Goal: Transaction & Acquisition: Purchase product/service

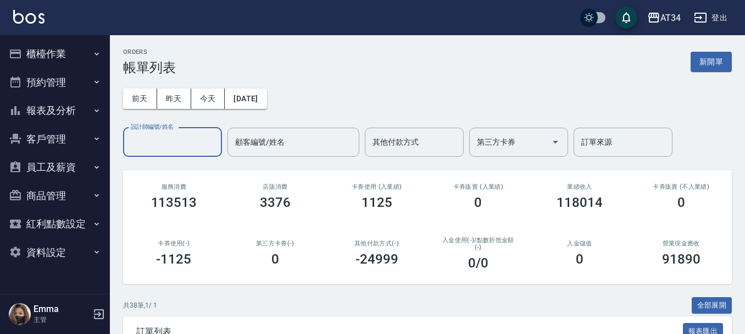
click at [69, 92] on button "預約管理" at bounding box center [54, 82] width 101 height 29
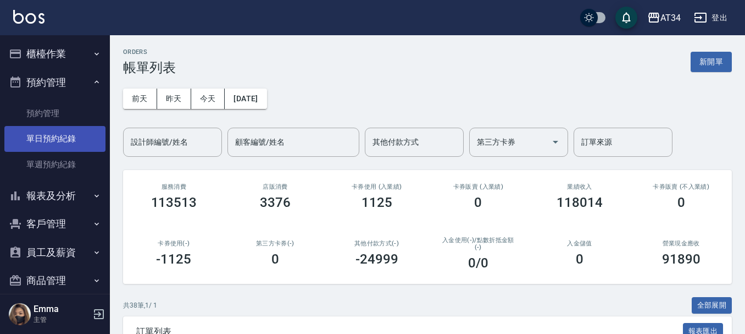
click at [67, 143] on link "單日預約紀錄" at bounding box center [54, 138] width 101 height 25
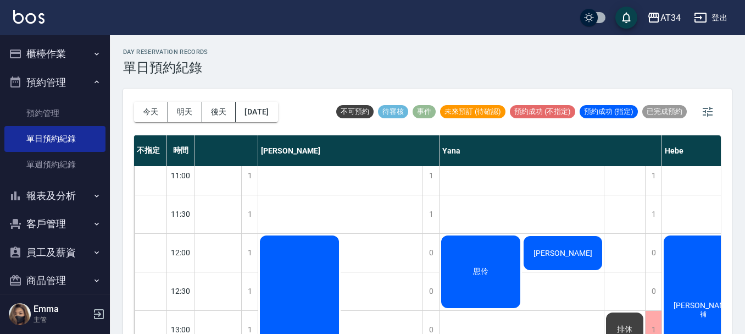
scroll to position [0, 819]
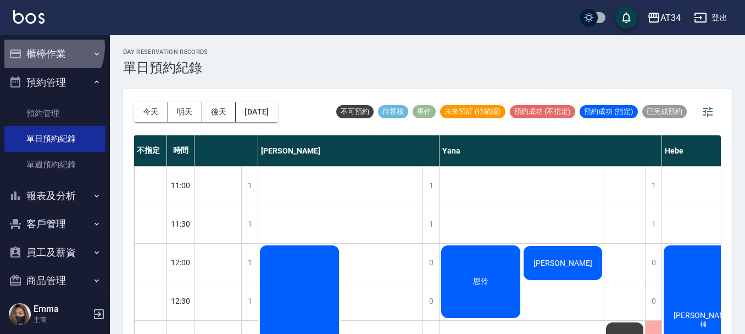
drag, startPoint x: 46, startPoint y: 47, endPoint x: 46, endPoint y: 67, distance: 19.8
click at [46, 47] on button "櫃檯作業" at bounding box center [54, 54] width 101 height 29
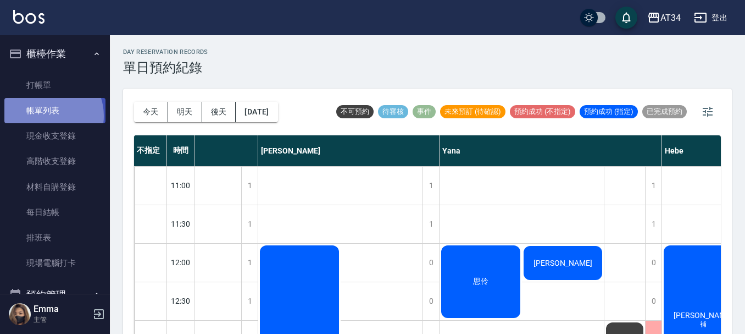
click at [46, 116] on link "帳單列表" at bounding box center [54, 110] width 101 height 25
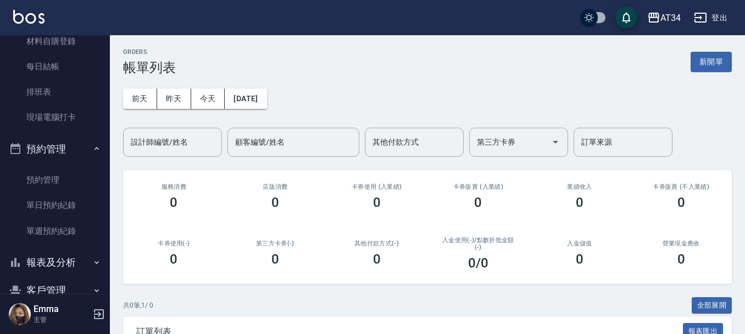
scroll to position [165, 0]
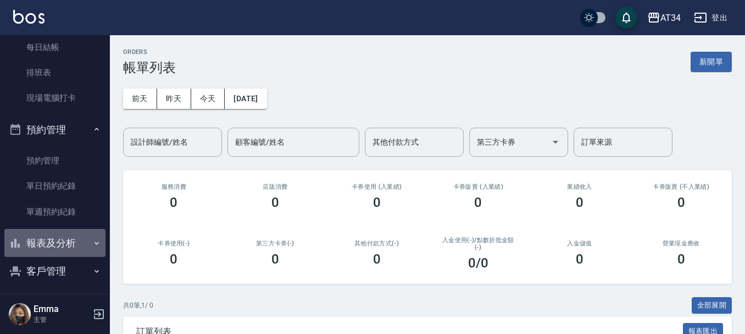
click at [54, 241] on button "報表及分析" at bounding box center [54, 243] width 101 height 29
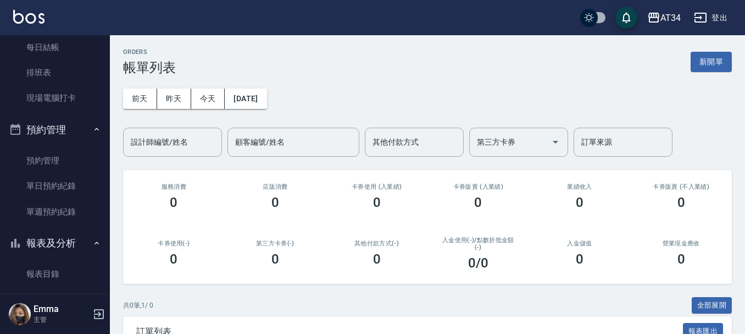
scroll to position [275, 0]
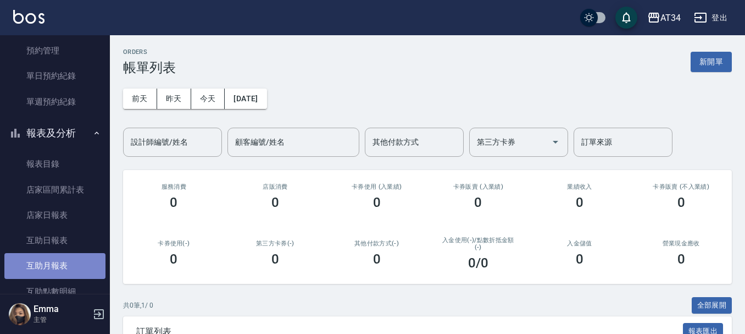
click at [73, 258] on link "互助月報表" at bounding box center [54, 265] width 101 height 25
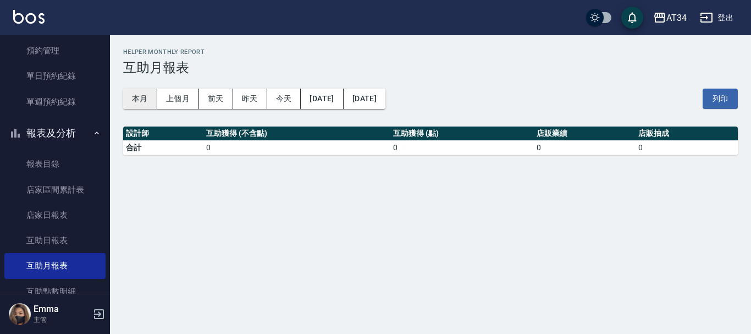
click at [151, 104] on button "本月" at bounding box center [140, 99] width 34 height 20
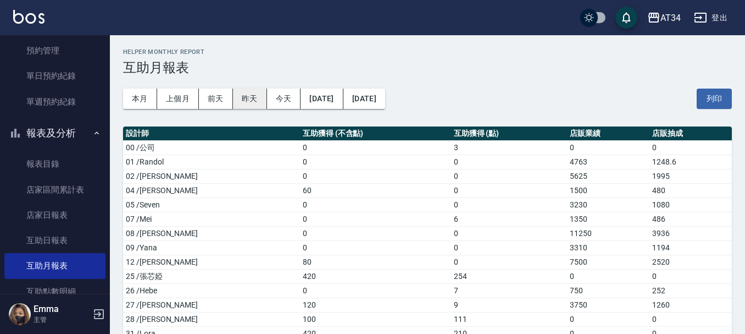
click at [259, 91] on button "昨天" at bounding box center [250, 99] width 34 height 20
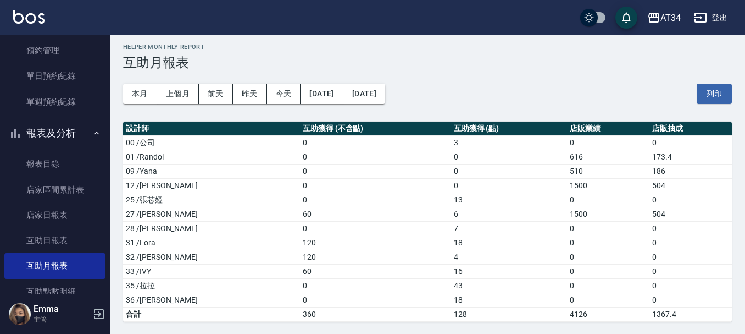
scroll to position [6, 0]
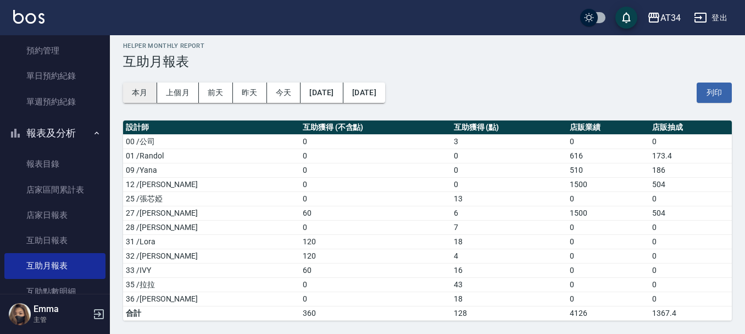
click at [140, 96] on button "本月" at bounding box center [140, 92] width 34 height 20
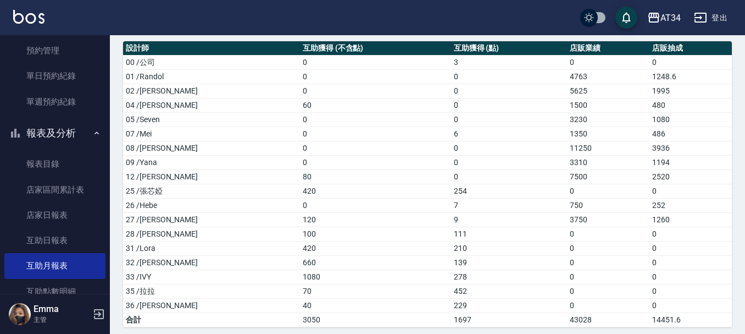
scroll to position [92, 0]
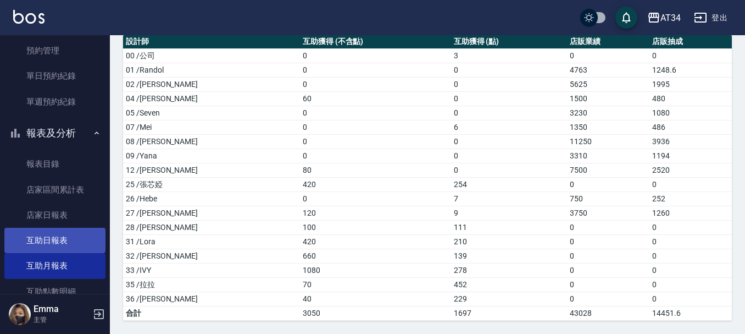
click at [65, 241] on link "互助日報表" at bounding box center [54, 240] width 101 height 25
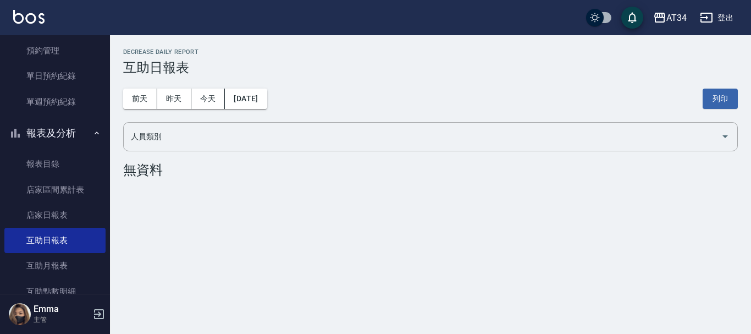
click at [181, 110] on div "[DATE] [DATE] [DATE] [DATE] 列印" at bounding box center [430, 98] width 615 height 47
click at [175, 95] on button "昨天" at bounding box center [174, 99] width 34 height 20
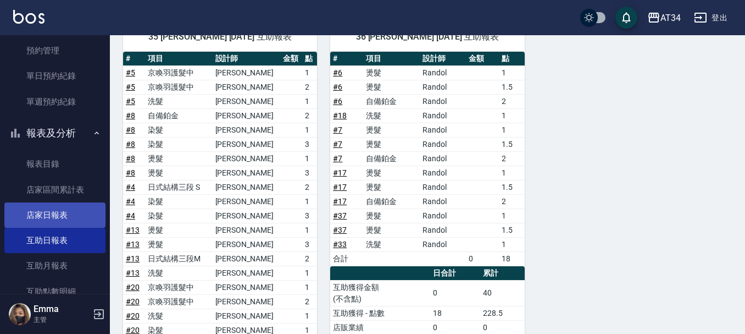
scroll to position [1012, 0]
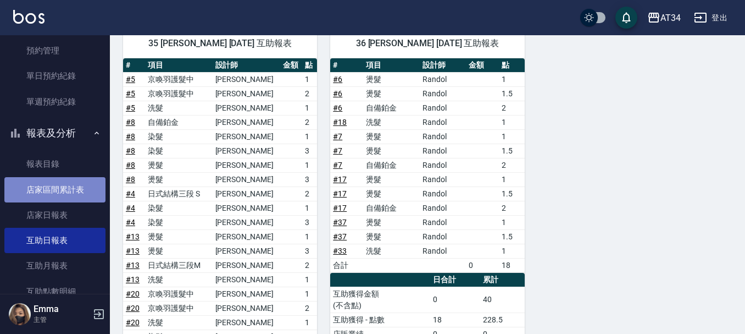
click at [67, 184] on link "店家區間累計表" at bounding box center [54, 189] width 101 height 25
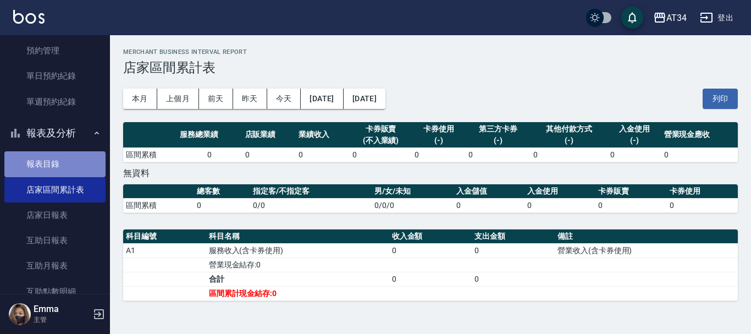
click at [76, 168] on link "報表目錄" at bounding box center [54, 163] width 101 height 25
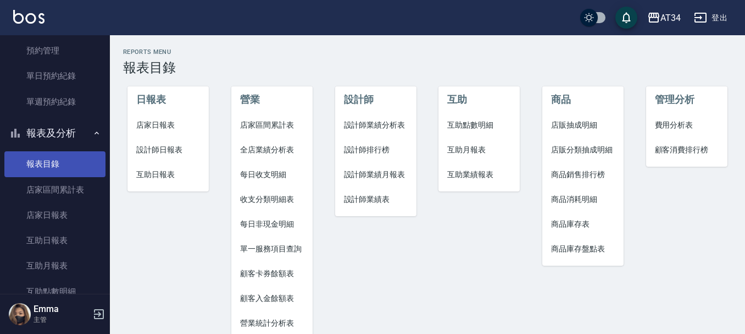
click at [64, 159] on link "報表目錄" at bounding box center [54, 163] width 101 height 25
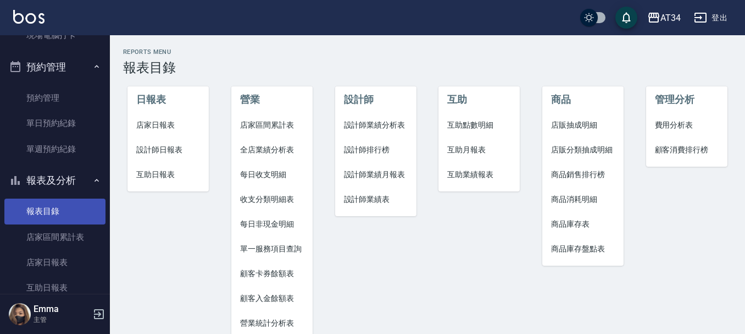
scroll to position [55, 0]
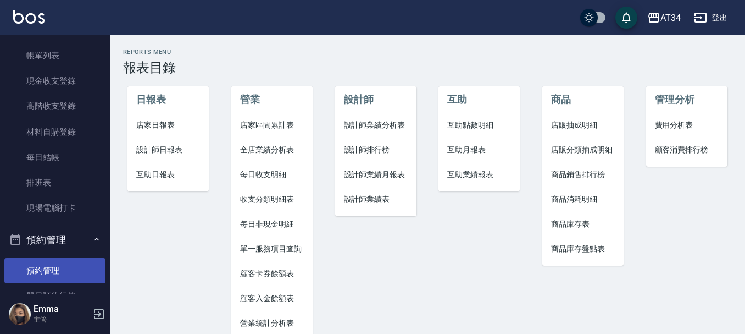
click at [47, 268] on link "預約管理" at bounding box center [54, 270] width 101 height 25
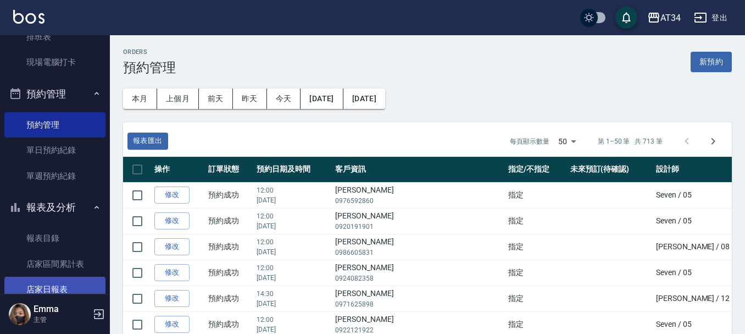
scroll to position [220, 0]
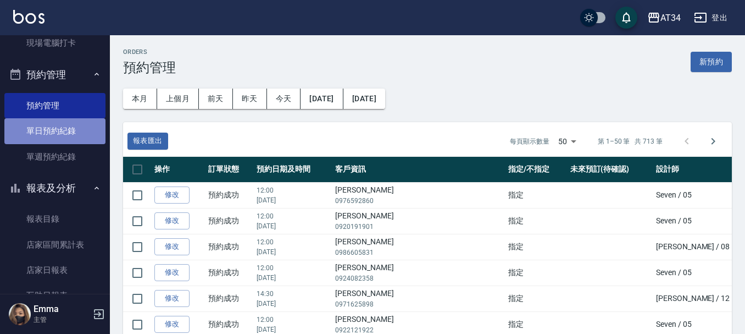
click at [81, 130] on link "單日預約紀錄" at bounding box center [54, 130] width 101 height 25
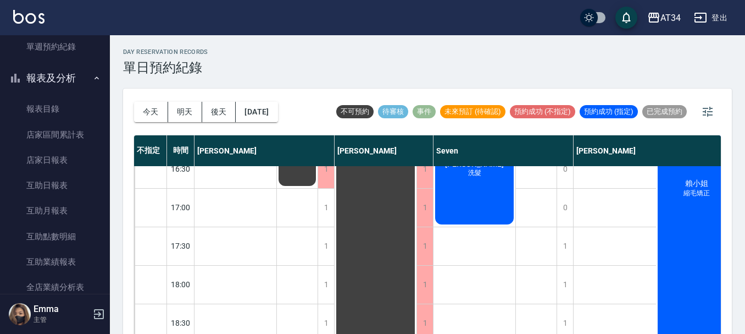
scroll to position [605, 0]
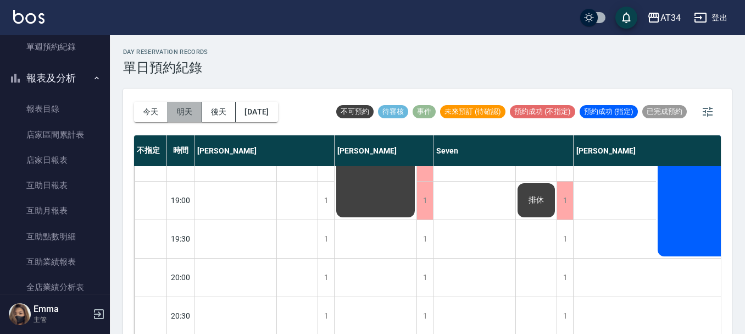
click at [185, 118] on button "明天" at bounding box center [185, 112] width 34 height 20
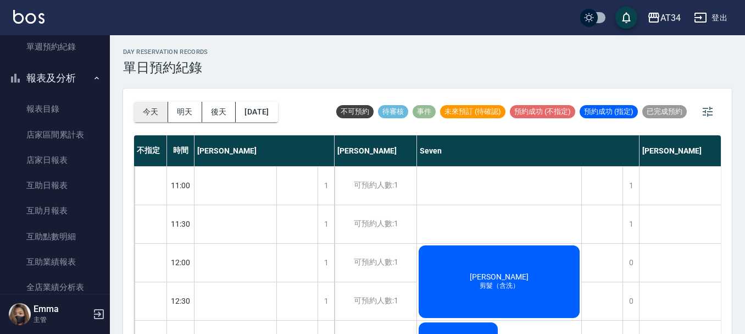
click at [149, 113] on button "今天" at bounding box center [151, 112] width 34 height 20
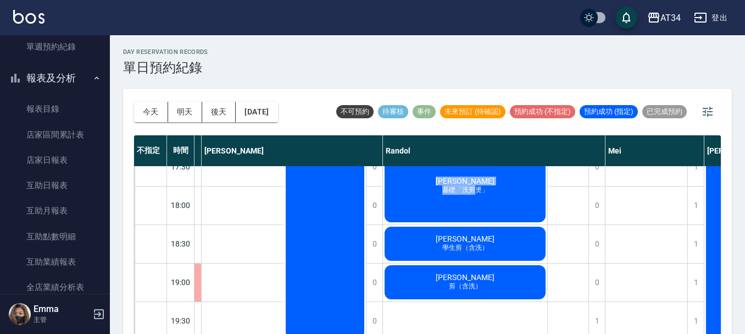
scroll to position [609, 372]
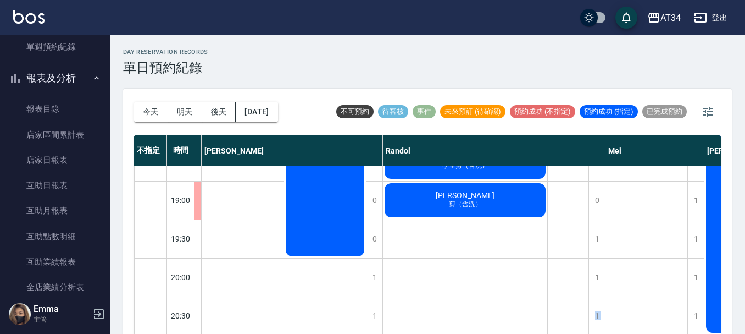
drag, startPoint x: 476, startPoint y: 327, endPoint x: 537, endPoint y: 324, distance: 61.6
click at [537, 324] on div "不指定 時間 [PERSON_NAME] [PERSON_NAME] Seven [PERSON_NAME] [PERSON_NAME] [PERSON_NA…" at bounding box center [427, 235] width 587 height 200
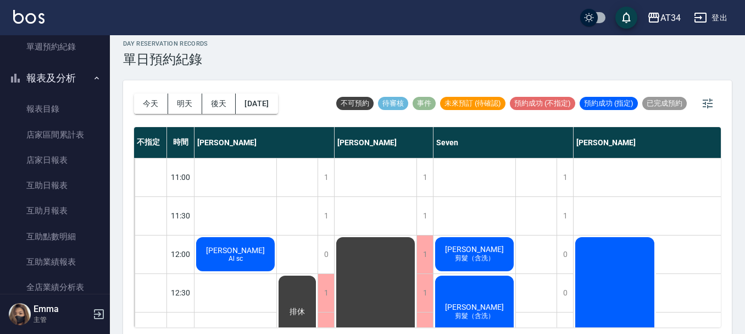
scroll to position [0, 0]
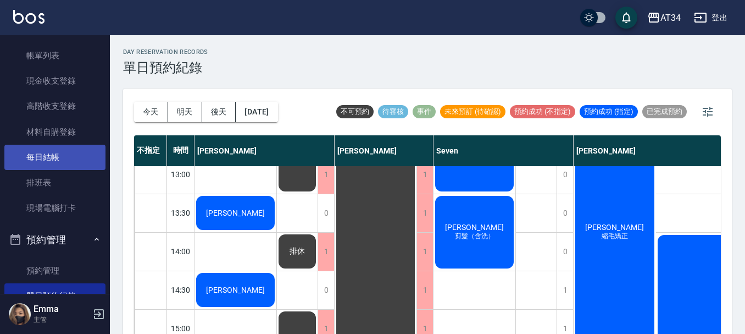
click at [56, 151] on link "每日結帳" at bounding box center [54, 157] width 101 height 25
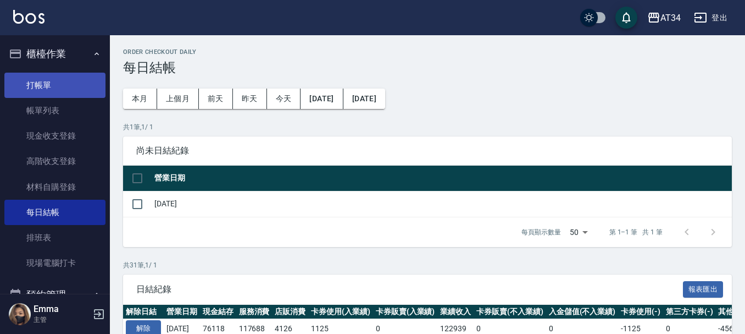
click at [72, 88] on link "打帳單" at bounding box center [54, 85] width 101 height 25
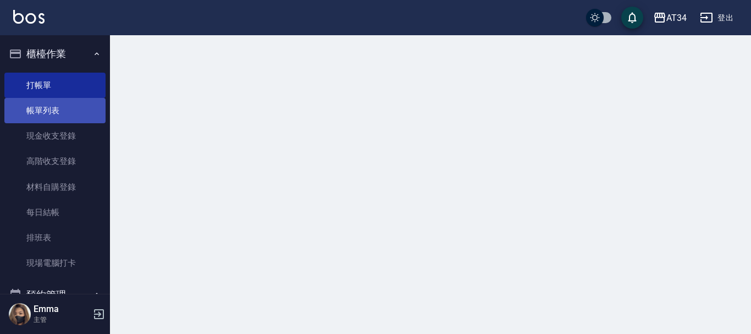
click at [73, 113] on link "帳單列表" at bounding box center [54, 110] width 101 height 25
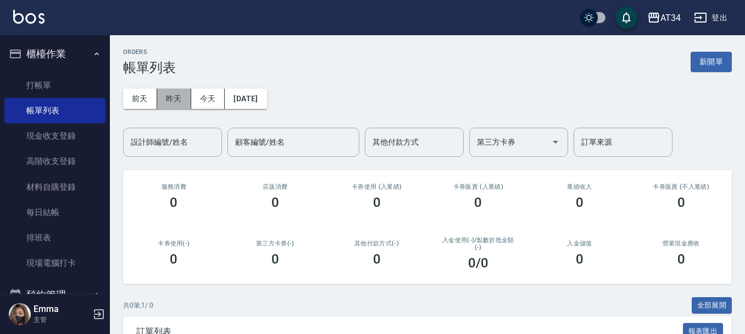
click at [168, 96] on button "昨天" at bounding box center [174, 99] width 34 height 20
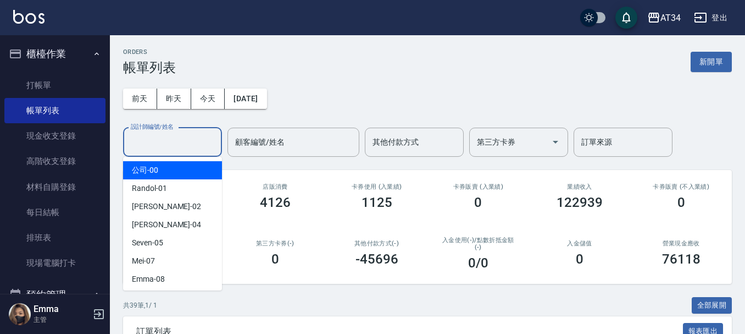
click at [192, 145] on input "設計師編號/姓名" at bounding box center [172, 141] width 89 height 19
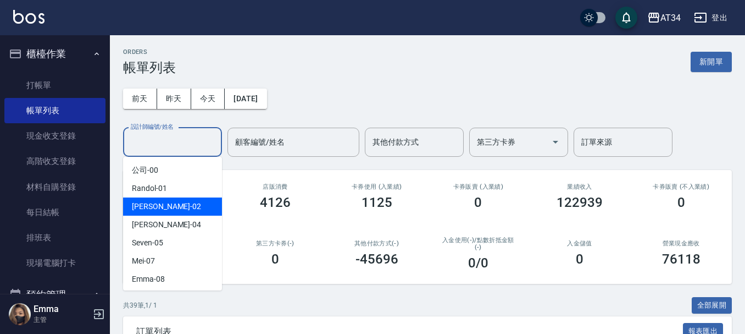
click at [182, 198] on div "[PERSON_NAME] -02" at bounding box center [172, 206] width 99 height 18
type input "[PERSON_NAME]-02"
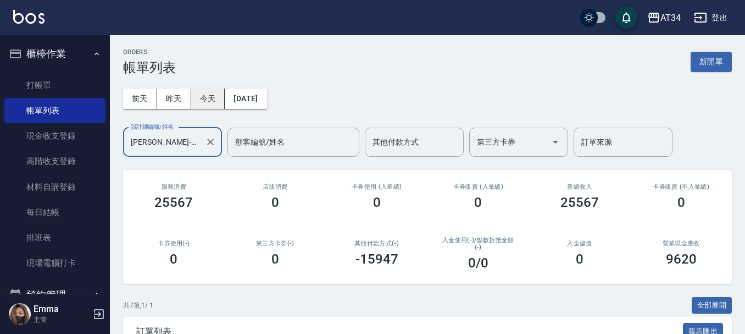
click at [202, 107] on button "今天" at bounding box center [208, 99] width 34 height 20
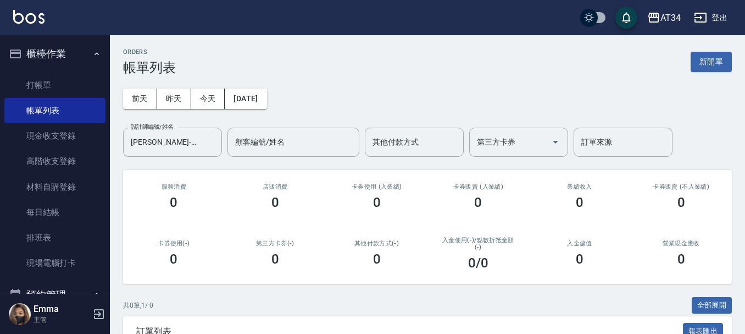
click at [456, 25] on div "AT34 登出" at bounding box center [372, 17] width 745 height 35
click at [56, 53] on button "櫃檯作業" at bounding box center [54, 54] width 101 height 29
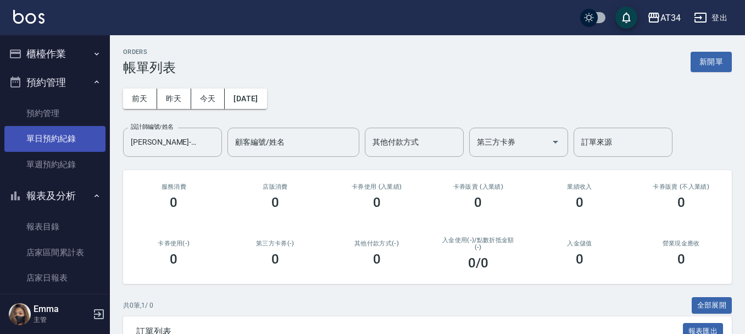
click at [44, 136] on link "單日預約紀錄" at bounding box center [54, 138] width 101 height 25
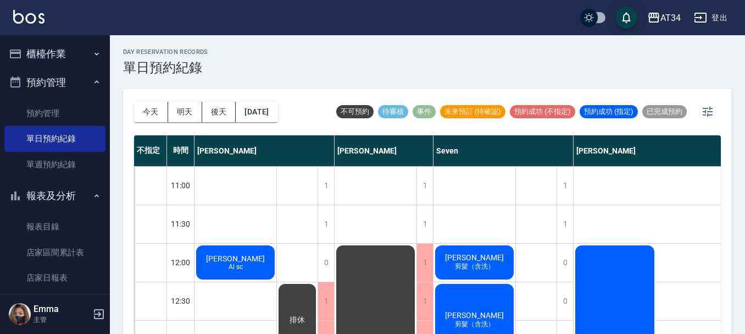
drag, startPoint x: 71, startPoint y: 51, endPoint x: 67, endPoint y: 70, distance: 19.2
click at [71, 51] on button "櫃檯作業" at bounding box center [54, 54] width 101 height 29
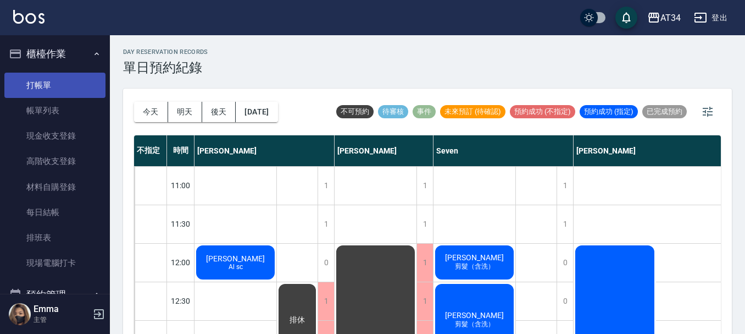
click at [67, 92] on link "打帳單" at bounding box center [54, 85] width 101 height 25
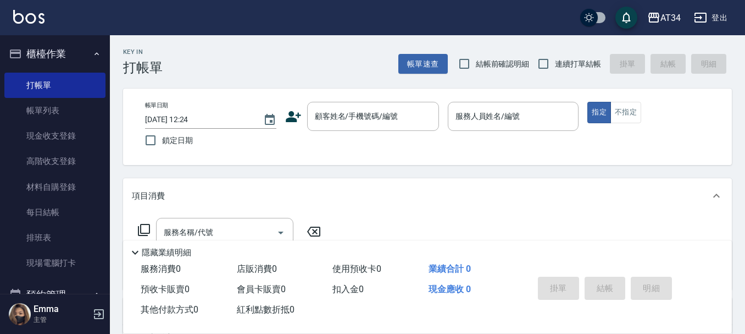
click at [675, 320] on div "服務消費 0 店販消費 0 使用預收卡 0 業績合計 0 預收卡販賣 0 會員卡販賣 0 扣入金 0 現金應收 0 其他付款方式 0 紅利點數折抵 0 掛單 …" at bounding box center [427, 296] width 609 height 74
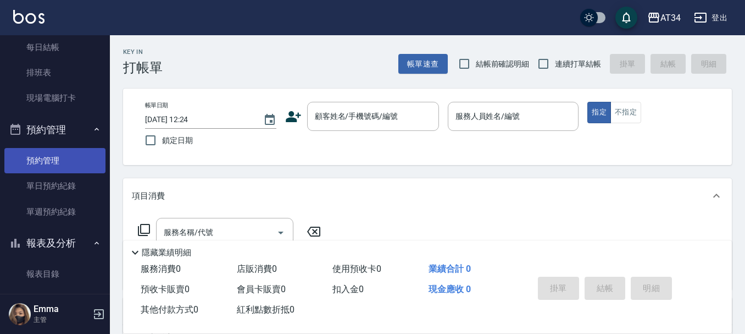
click at [66, 172] on link "預約管理" at bounding box center [54, 160] width 101 height 25
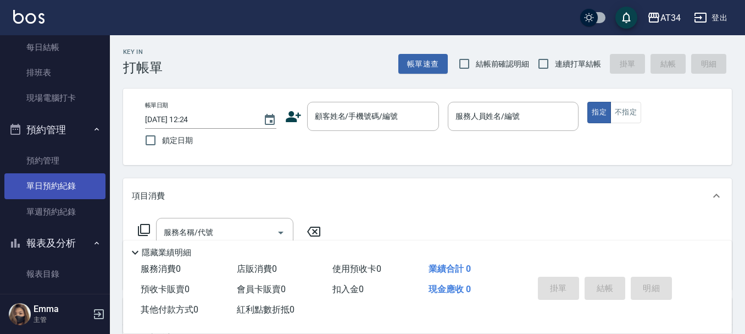
click at [66, 179] on link "單日預約紀錄" at bounding box center [54, 185] width 101 height 25
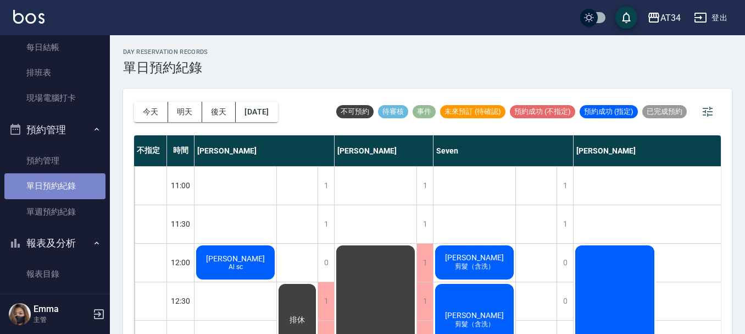
click at [69, 183] on link "單日預約紀錄" at bounding box center [54, 185] width 101 height 25
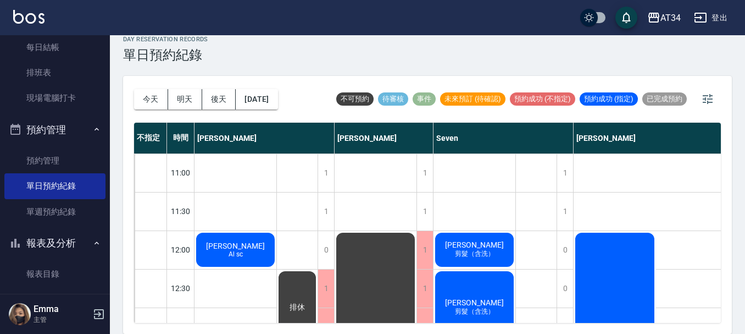
click at [233, 248] on span "[PERSON_NAME]" at bounding box center [235, 245] width 63 height 9
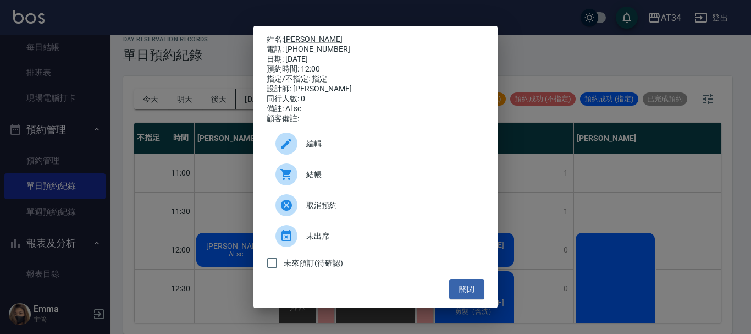
click at [317, 175] on span "結帳" at bounding box center [390, 175] width 169 height 12
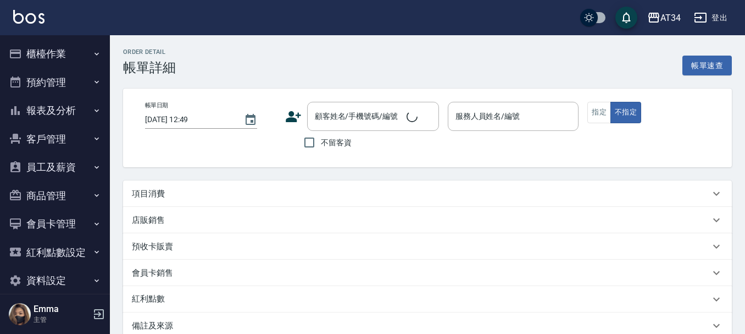
type input "[DATE] 12:00"
type input "[PERSON_NAME]-04"
type input "Al sc"
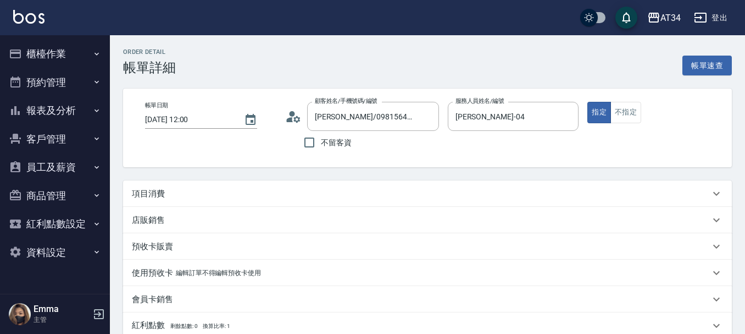
type input "陳姵蓉/0981564695/840104"
click at [254, 196] on div "項目消費" at bounding box center [421, 194] width 578 height 12
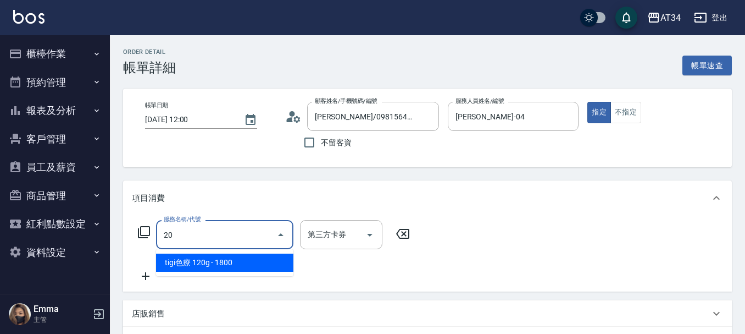
type input "201"
type input "30"
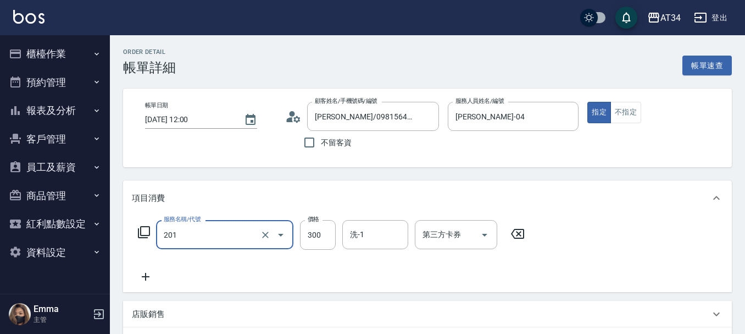
type input "洗髮(201)"
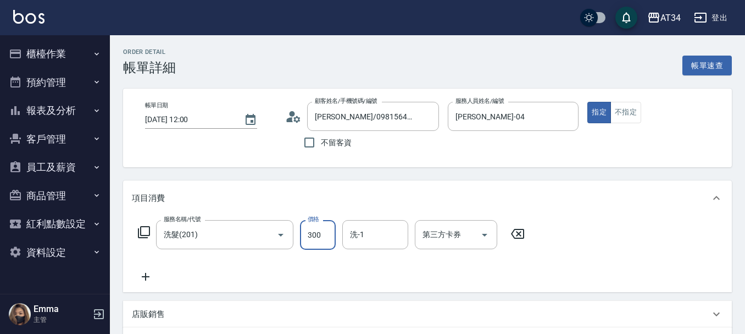
type input "0"
type input "20"
type input "200"
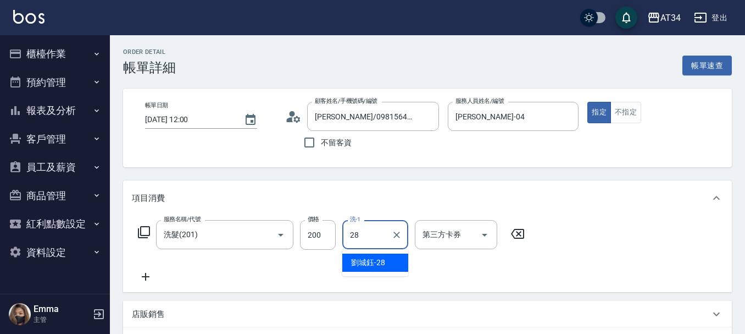
type input "劉城鈺-28"
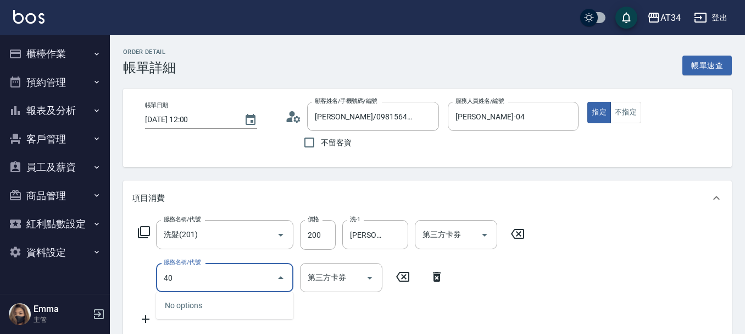
type input "401"
type input "40"
type input "剪髮(401)"
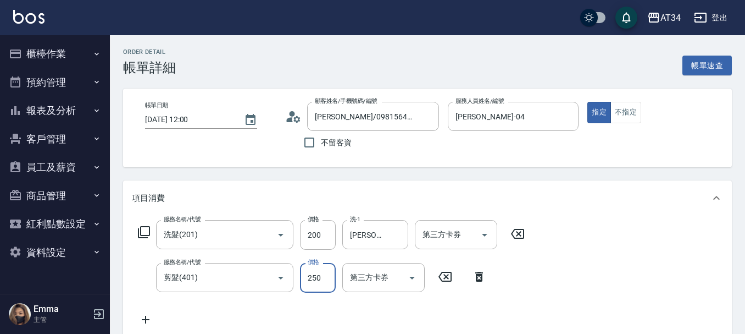
type input "20"
type input "40"
type input "60"
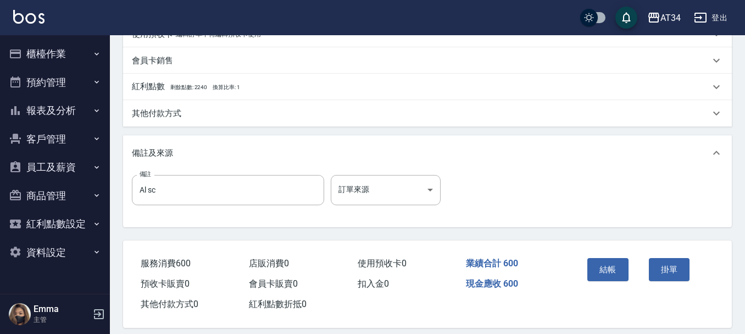
scroll to position [388, 0]
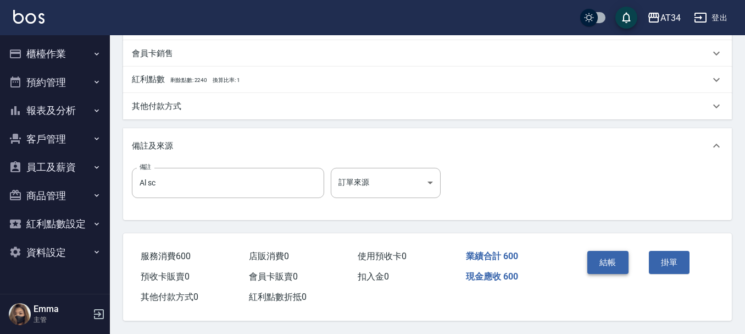
type input "400"
click at [617, 256] on button "結帳" at bounding box center [608, 262] width 41 height 23
